Goal: Transaction & Acquisition: Purchase product/service

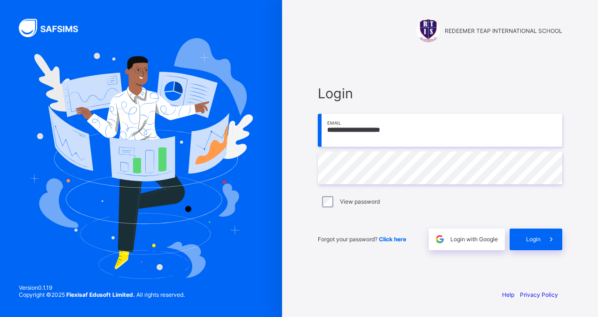
type input "**********"
click at [532, 237] on span "Login" at bounding box center [533, 239] width 15 height 7
click at [354, 134] on input "email" at bounding box center [440, 130] width 244 height 33
type input "**********"
click at [535, 239] on span "Login" at bounding box center [533, 239] width 15 height 7
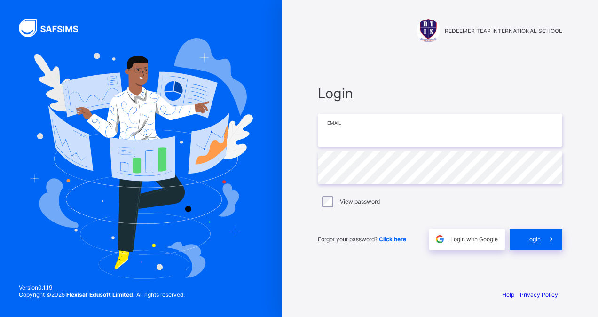
drag, startPoint x: 0, startPoint y: 0, endPoint x: 338, endPoint y: 129, distance: 361.5
click at [338, 129] on input "email" at bounding box center [440, 130] width 244 height 33
type input "**********"
click at [387, 239] on span "Click here" at bounding box center [392, 239] width 27 height 7
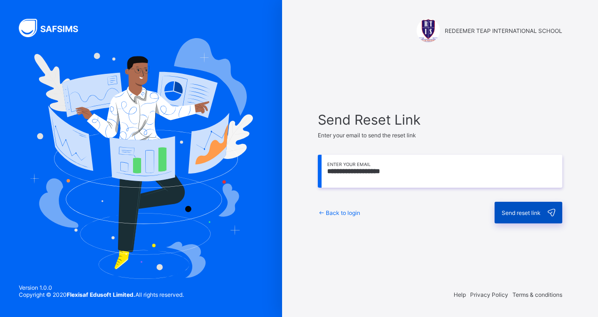
type input "**********"
click at [524, 219] on div "Send reset link" at bounding box center [529, 213] width 68 height 22
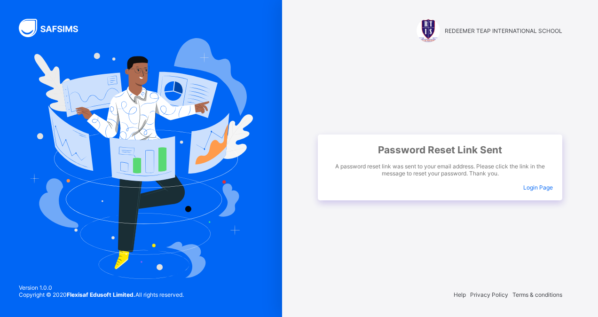
click at [531, 191] on div "Password Reset Link Sent A password reset link was sent to your email address. …" at bounding box center [440, 167] width 244 height 66
click at [531, 185] on span "Login Page" at bounding box center [538, 187] width 30 height 7
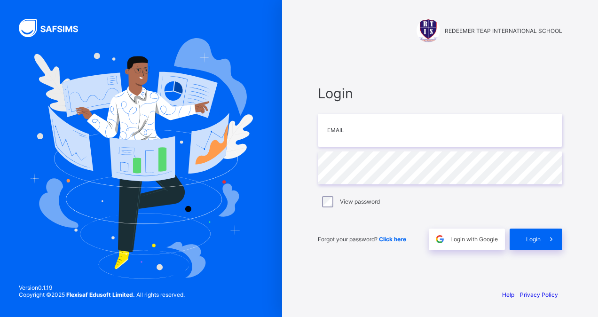
type input "*"
type input "**********"
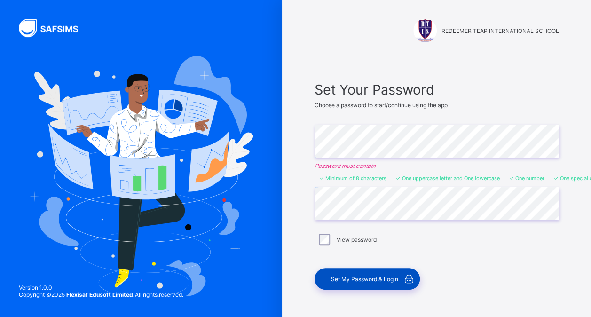
click at [391, 275] on span "Set My Password & Login" at bounding box center [364, 278] width 67 height 7
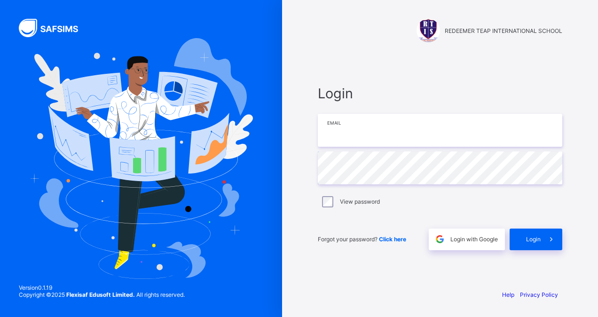
click at [339, 131] on input "email" at bounding box center [440, 130] width 244 height 33
type input "**********"
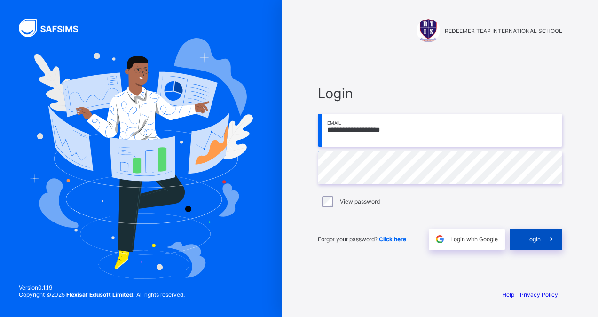
click at [523, 242] on div "Login" at bounding box center [536, 239] width 53 height 22
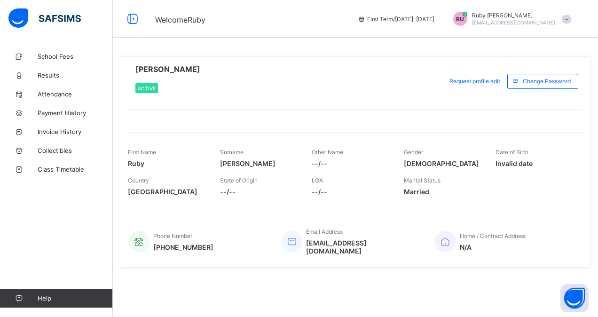
click at [447, 240] on icon at bounding box center [445, 241] width 13 height 11
click at [476, 243] on span "N/A" at bounding box center [493, 247] width 66 height 8
click at [49, 79] on link "Results" at bounding box center [56, 75] width 113 height 19
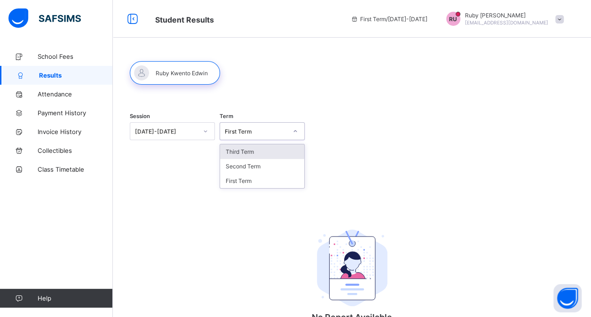
click at [297, 131] on icon at bounding box center [295, 130] width 6 height 9
click at [245, 149] on div "Third Term" at bounding box center [262, 151] width 84 height 15
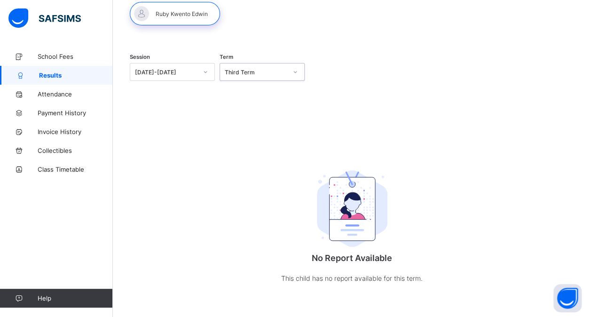
scroll to position [60, 0]
click at [54, 93] on span "Attendance" at bounding box center [75, 94] width 75 height 8
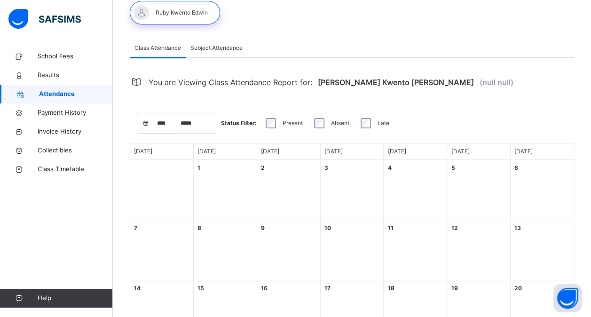
select select "****"
select select "*"
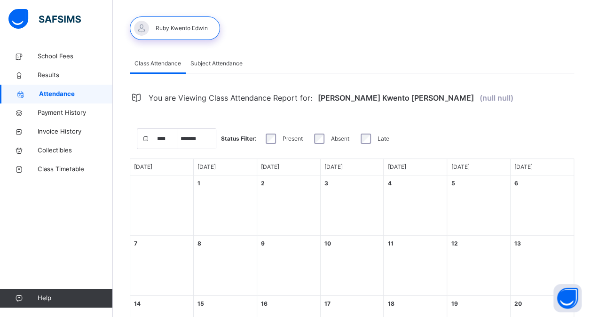
scroll to position [43, 0]
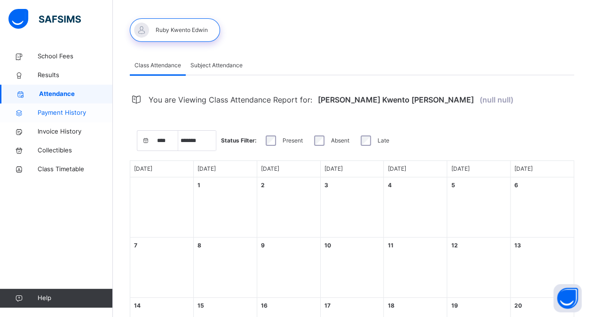
click at [52, 115] on span "Payment History" at bounding box center [75, 112] width 75 height 9
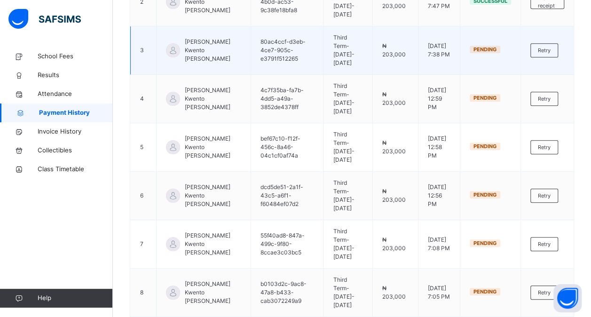
scroll to position [214, 0]
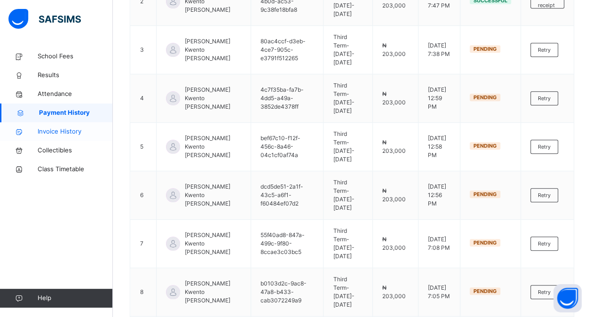
click at [79, 130] on span "Invoice History" at bounding box center [75, 131] width 75 height 9
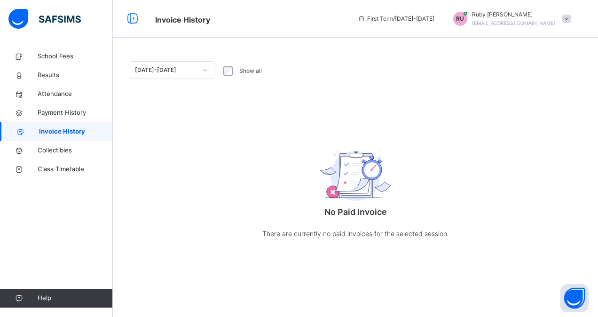
click at [79, 130] on span "Invoice History" at bounding box center [76, 131] width 74 height 9
click at [55, 56] on span "School Fees" at bounding box center [75, 56] width 75 height 9
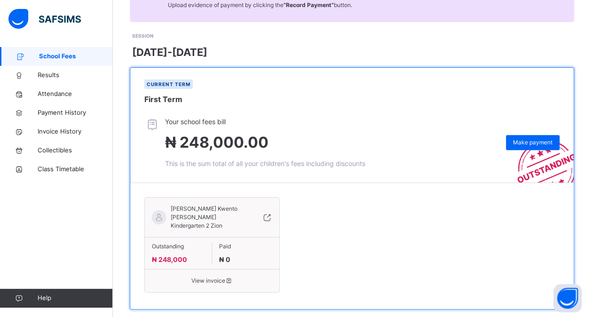
scroll to position [117, 0]
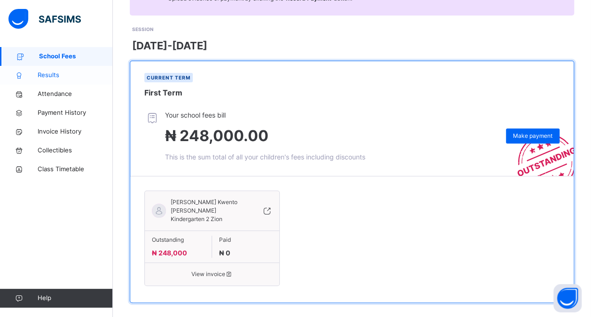
click at [49, 73] on span "Results" at bounding box center [75, 75] width 75 height 9
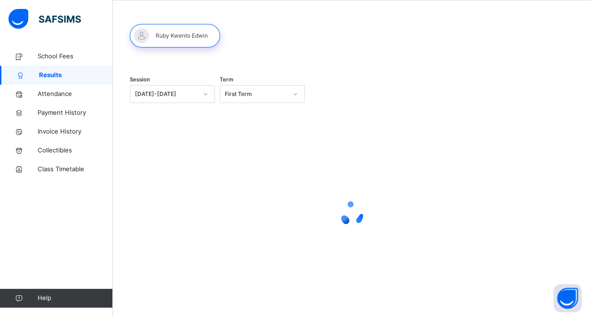
scroll to position [61, 0]
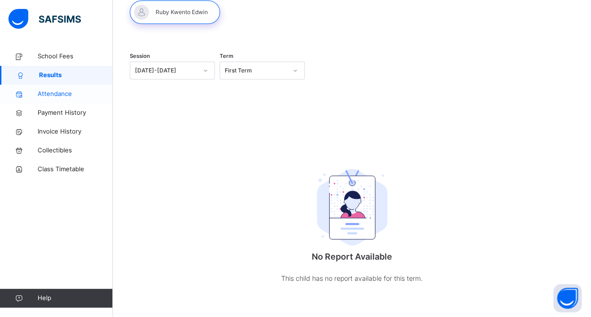
click at [52, 93] on span "Attendance" at bounding box center [75, 93] width 75 height 9
select select "****"
select select "*"
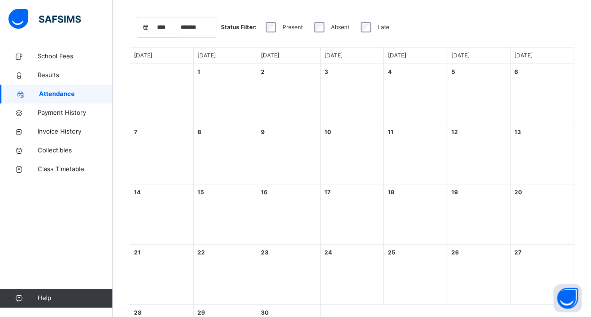
scroll to position [155, 0]
click at [49, 114] on span "Payment History" at bounding box center [75, 112] width 75 height 9
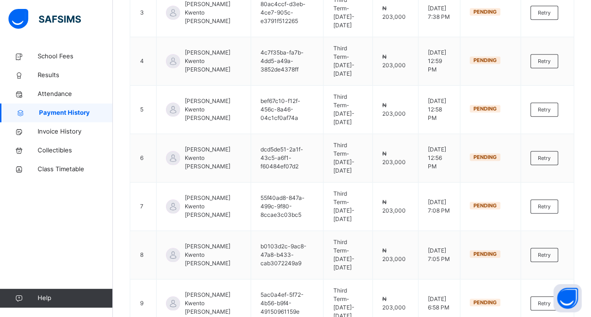
scroll to position [266, 0]
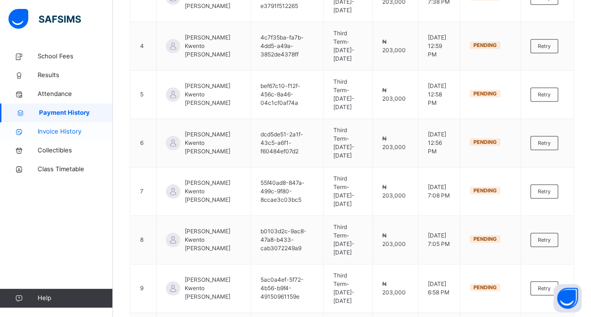
click at [52, 133] on span "Invoice History" at bounding box center [75, 131] width 75 height 9
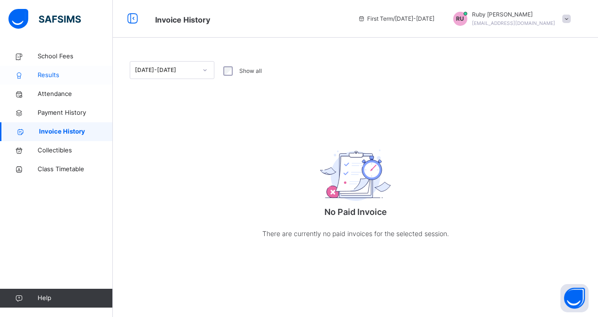
click at [52, 74] on span "Results" at bounding box center [75, 75] width 75 height 9
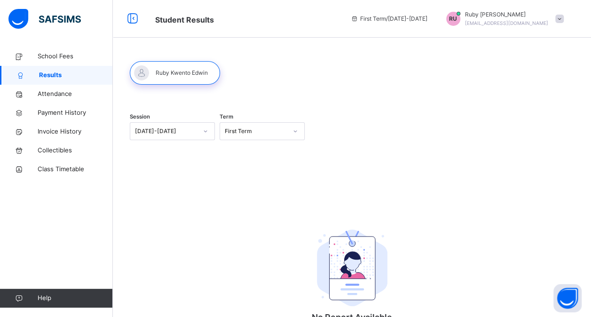
click at [297, 131] on icon at bounding box center [295, 131] width 3 height 2
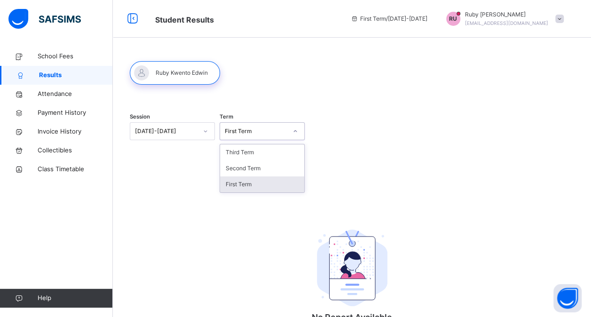
click at [248, 184] on div "First Term" at bounding box center [262, 184] width 84 height 16
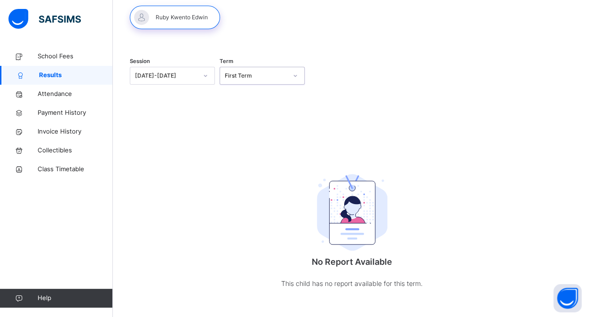
scroll to position [61, 0]
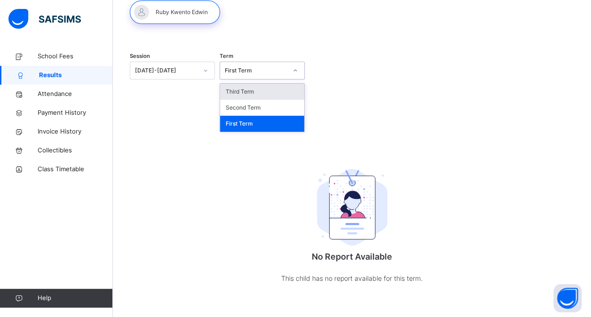
click at [298, 68] on icon at bounding box center [295, 70] width 6 height 9
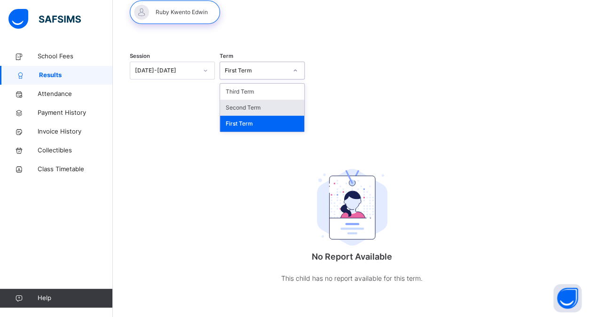
click at [242, 105] on div "Second Term" at bounding box center [262, 108] width 84 height 16
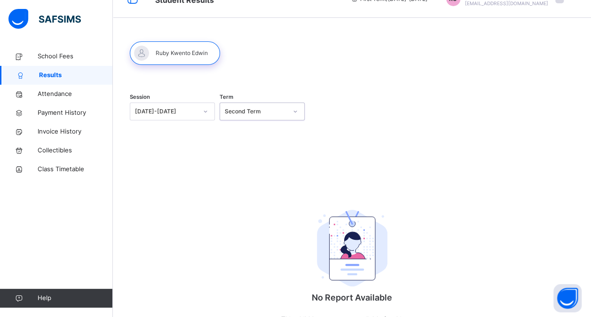
scroll to position [0, 0]
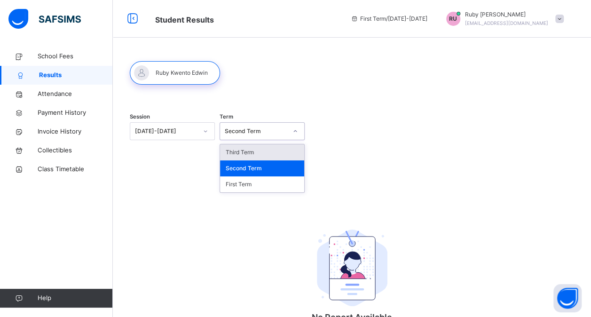
click at [257, 157] on div "Third Term" at bounding box center [262, 152] width 84 height 16
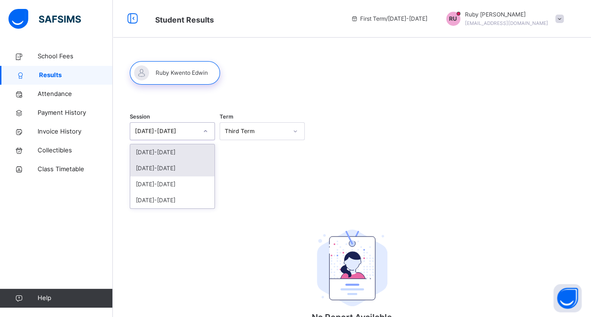
click at [165, 175] on div "[DATE]-[DATE]" at bounding box center [172, 168] width 84 height 16
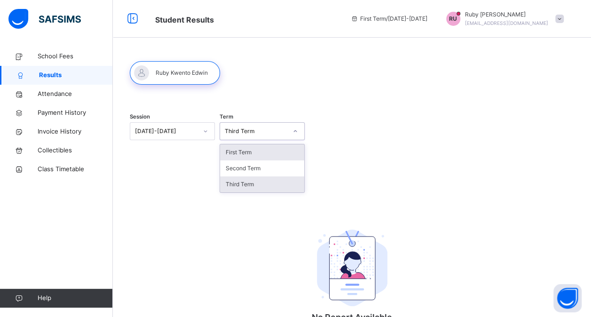
click at [259, 190] on div "Third Term" at bounding box center [262, 184] width 84 height 16
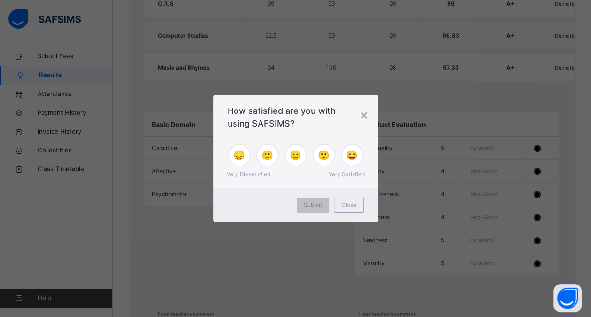
scroll to position [691, 0]
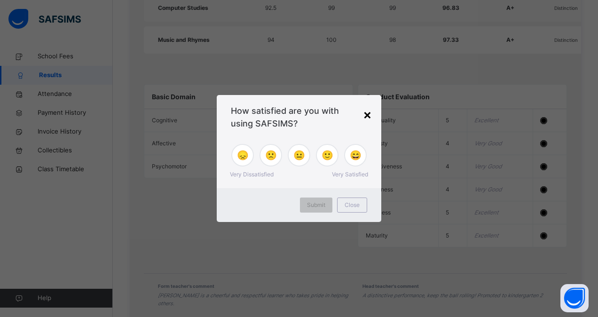
click at [365, 114] on div "×" at bounding box center [367, 114] width 9 height 20
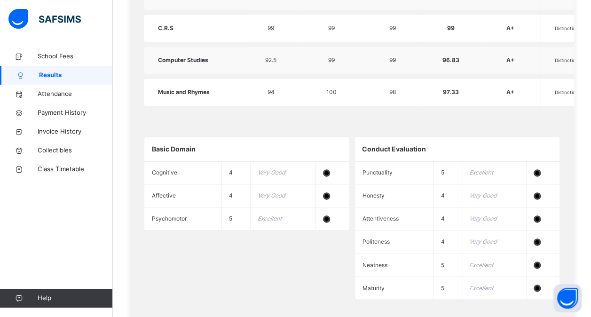
scroll to position [639, 0]
click at [66, 55] on span "School Fees" at bounding box center [75, 56] width 75 height 9
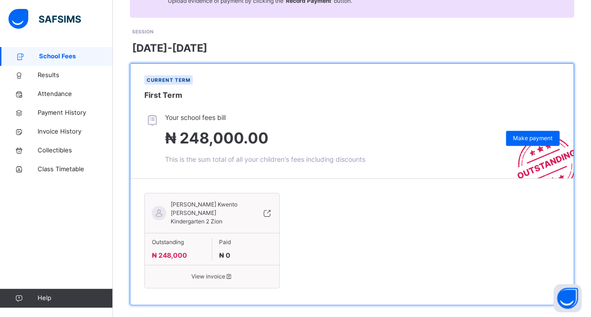
scroll to position [117, 0]
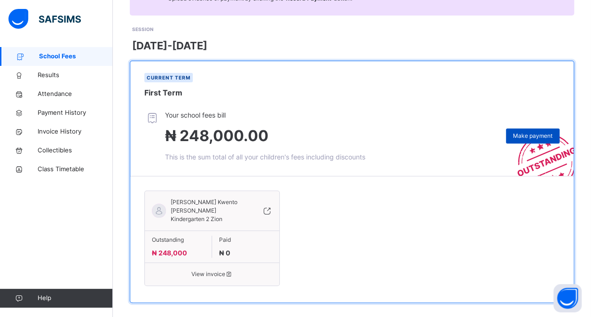
click at [536, 133] on span "Make payment" at bounding box center [532, 136] width 39 height 8
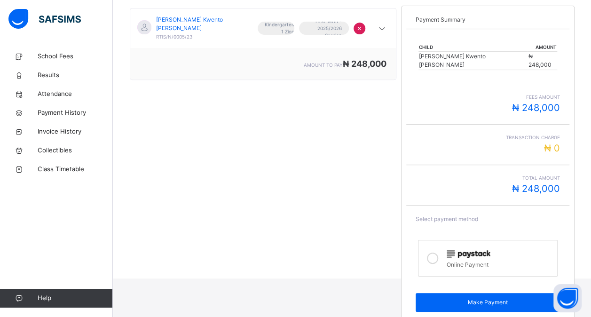
scroll to position [179, 0]
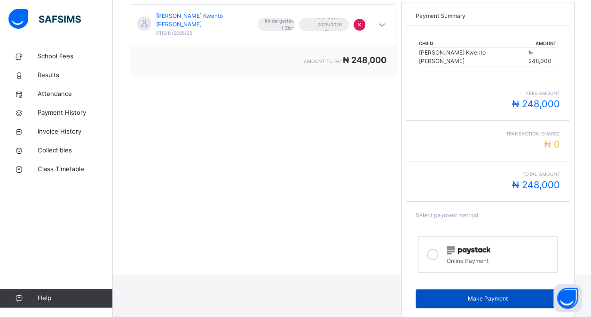
click at [489, 294] on span "Make Payment" at bounding box center [488, 298] width 130 height 8
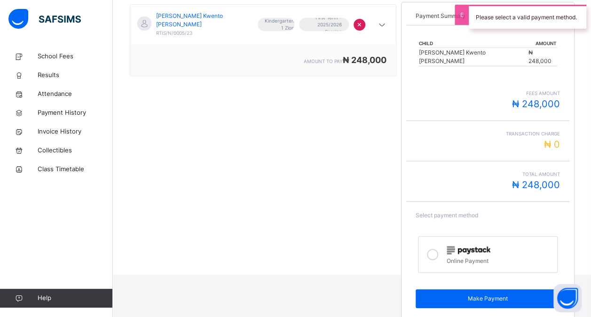
click at [436, 249] on icon at bounding box center [432, 254] width 11 height 11
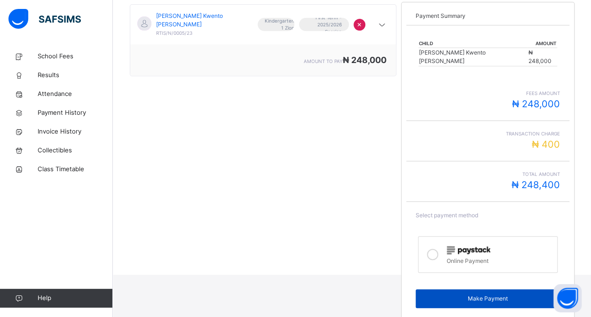
click at [486, 294] on span "Make Payment" at bounding box center [488, 298] width 130 height 8
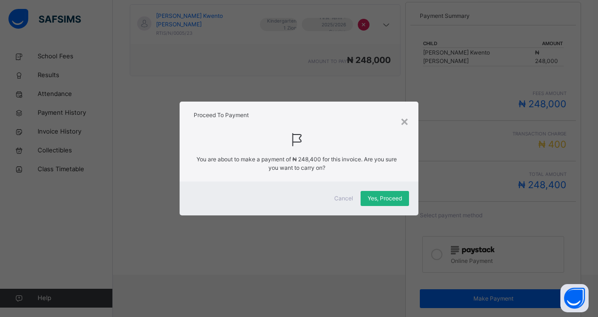
click at [384, 192] on div "Yes, Proceed" at bounding box center [385, 198] width 48 height 15
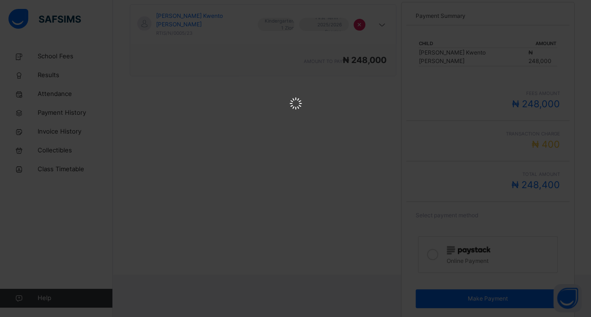
scroll to position [0, 0]
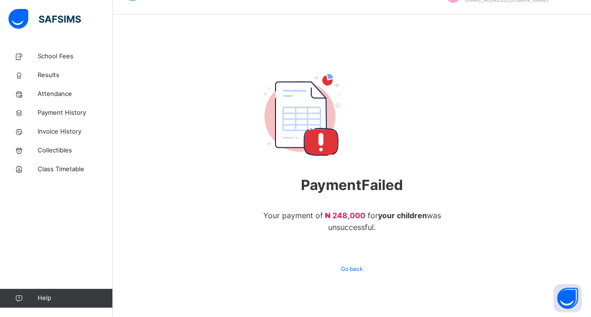
scroll to position [33, 0]
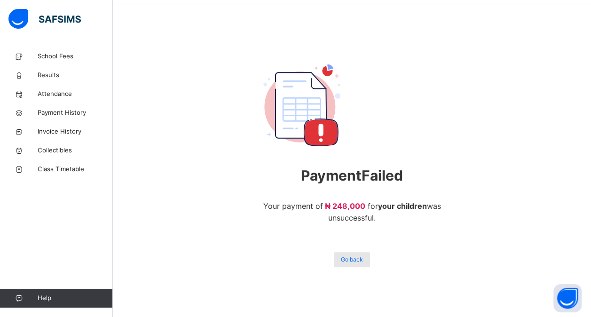
click at [345, 266] on div "Go back" at bounding box center [352, 259] width 36 height 15
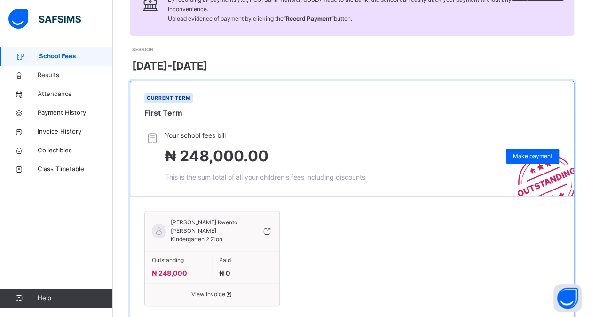
scroll to position [105, 0]
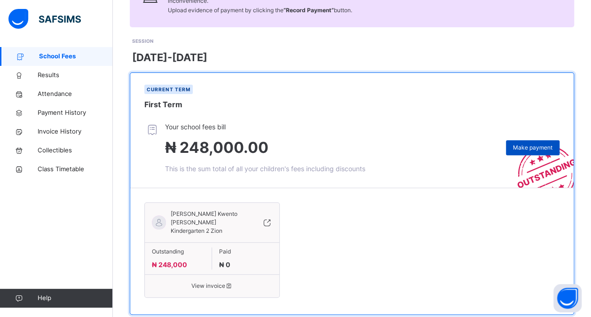
click at [547, 149] on span "Make payment" at bounding box center [532, 147] width 39 height 8
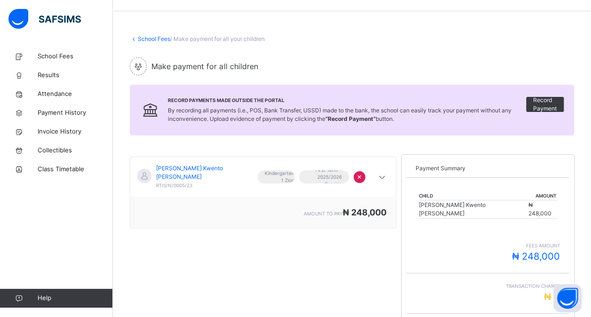
scroll to position [26, 0]
click at [340, 181] on div "[PERSON_NAME] [PERSON_NAME] RTIS/N/0005/23 Kindergarten 1 Zion First Term - 202…" at bounding box center [263, 176] width 266 height 39
click at [387, 173] on icon at bounding box center [381, 178] width 11 height 12
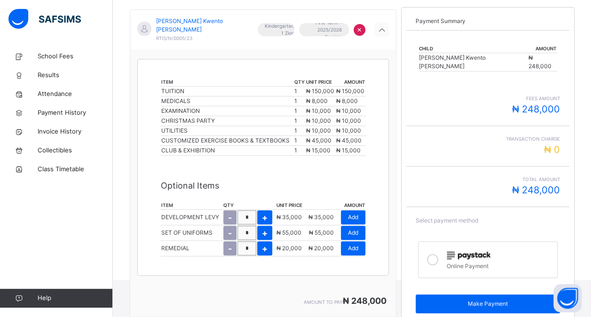
scroll to position [179, 0]
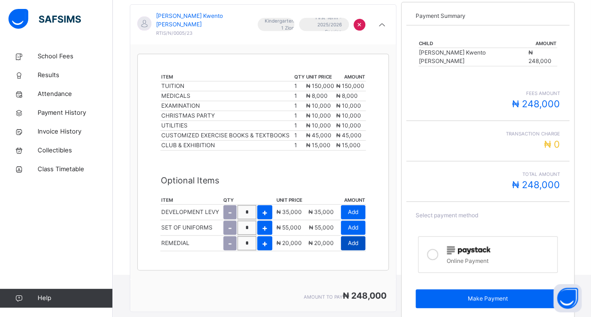
click at [351, 236] on div "Add" at bounding box center [353, 243] width 24 height 14
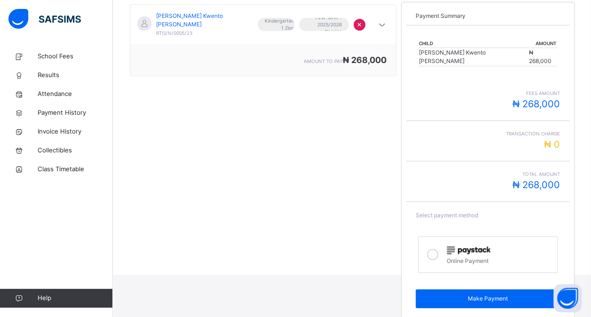
click at [437, 249] on icon at bounding box center [432, 254] width 11 height 11
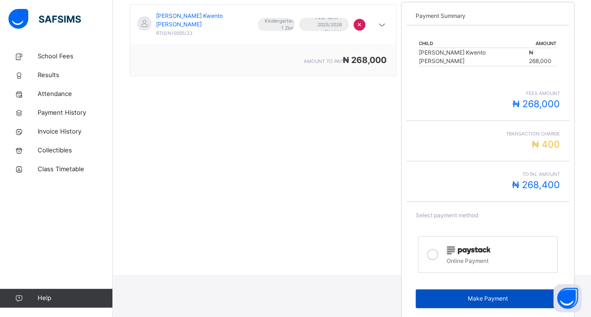
click at [512, 294] on span "Make Payment" at bounding box center [488, 298] width 130 height 8
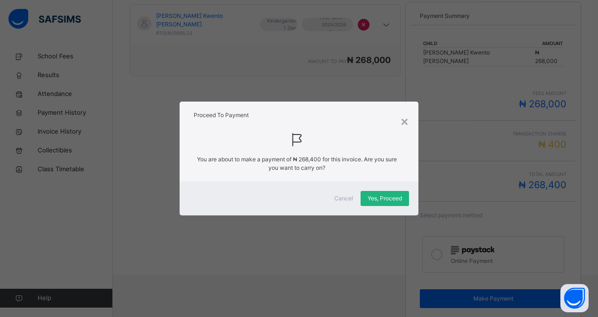
click at [379, 204] on div "Yes, Proceed" at bounding box center [385, 198] width 48 height 15
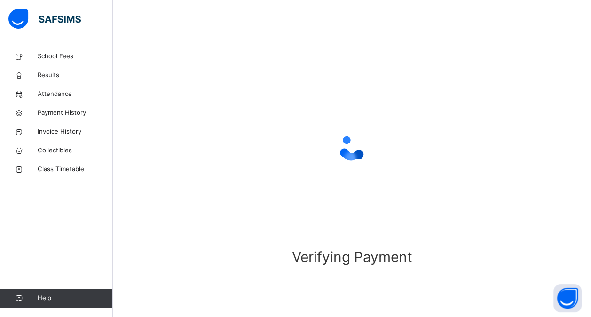
scroll to position [33, 0]
